Goal: Information Seeking & Learning: Check status

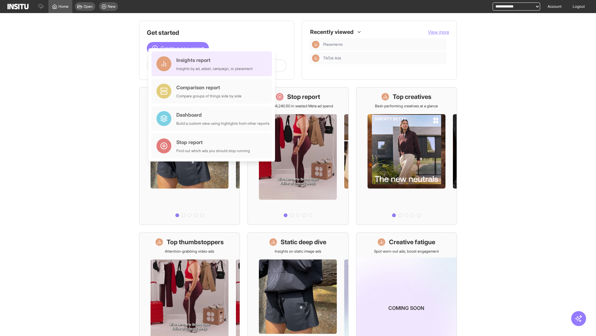
click at [213, 64] on div "Insights report Insights by ad, adset, campaign, or placement" at bounding box center [214, 63] width 76 height 15
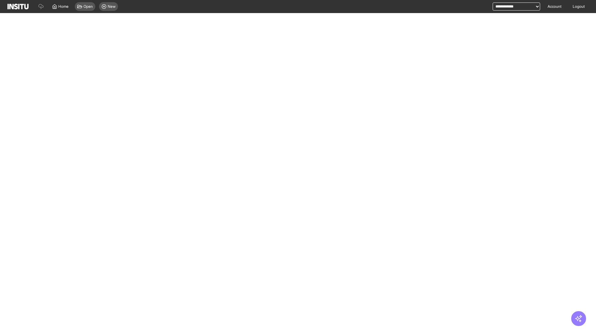
select select "**"
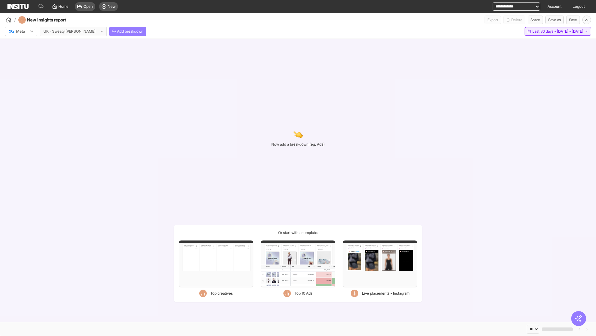
click at [545, 31] on span "Last 30 days - [DATE] - [DATE]" at bounding box center [558, 31] width 51 height 5
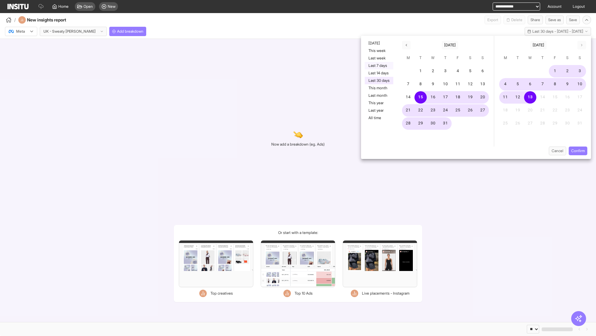
click at [379, 66] on button "Last 7 days" at bounding box center [379, 65] width 29 height 7
